Goal: Task Accomplishment & Management: Complete application form

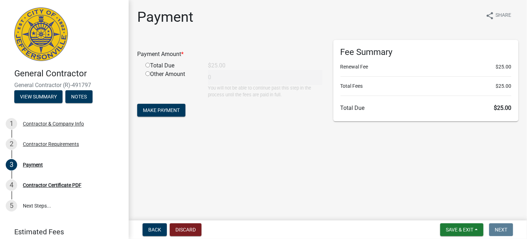
click at [148, 66] on input "radio" at bounding box center [147, 65] width 5 height 5
radio input "true"
type input "25"
click at [160, 111] on span "Make Payment" at bounding box center [161, 110] width 37 height 6
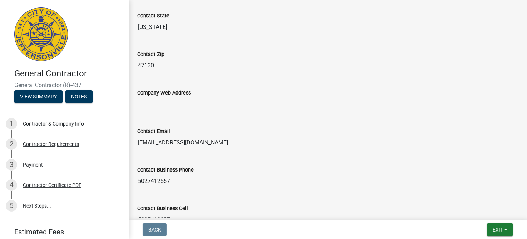
scroll to position [480, 0]
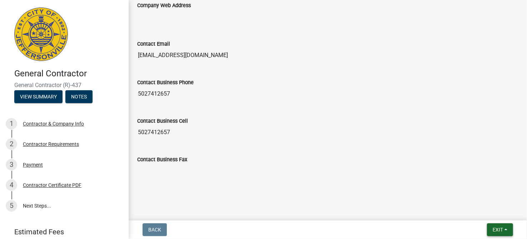
click at [507, 229] on button "Exit" at bounding box center [500, 230] width 26 height 13
click at [486, 209] on button "Save & Exit" at bounding box center [484, 211] width 57 height 17
